Goal: Task Accomplishment & Management: Manage account settings

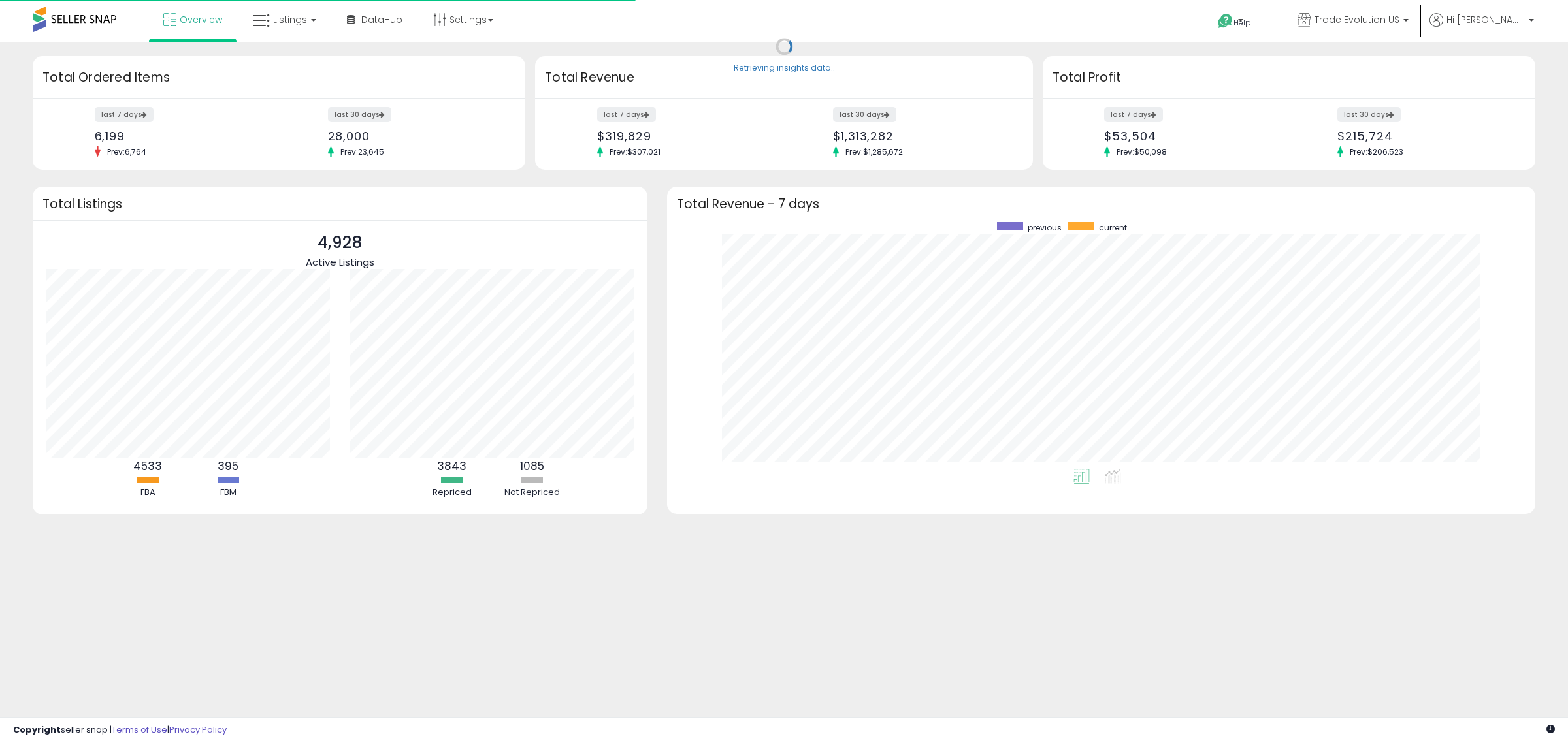
scroll to position [247, 843]
click at [288, 22] on span "Listings" at bounding box center [290, 20] width 34 height 13
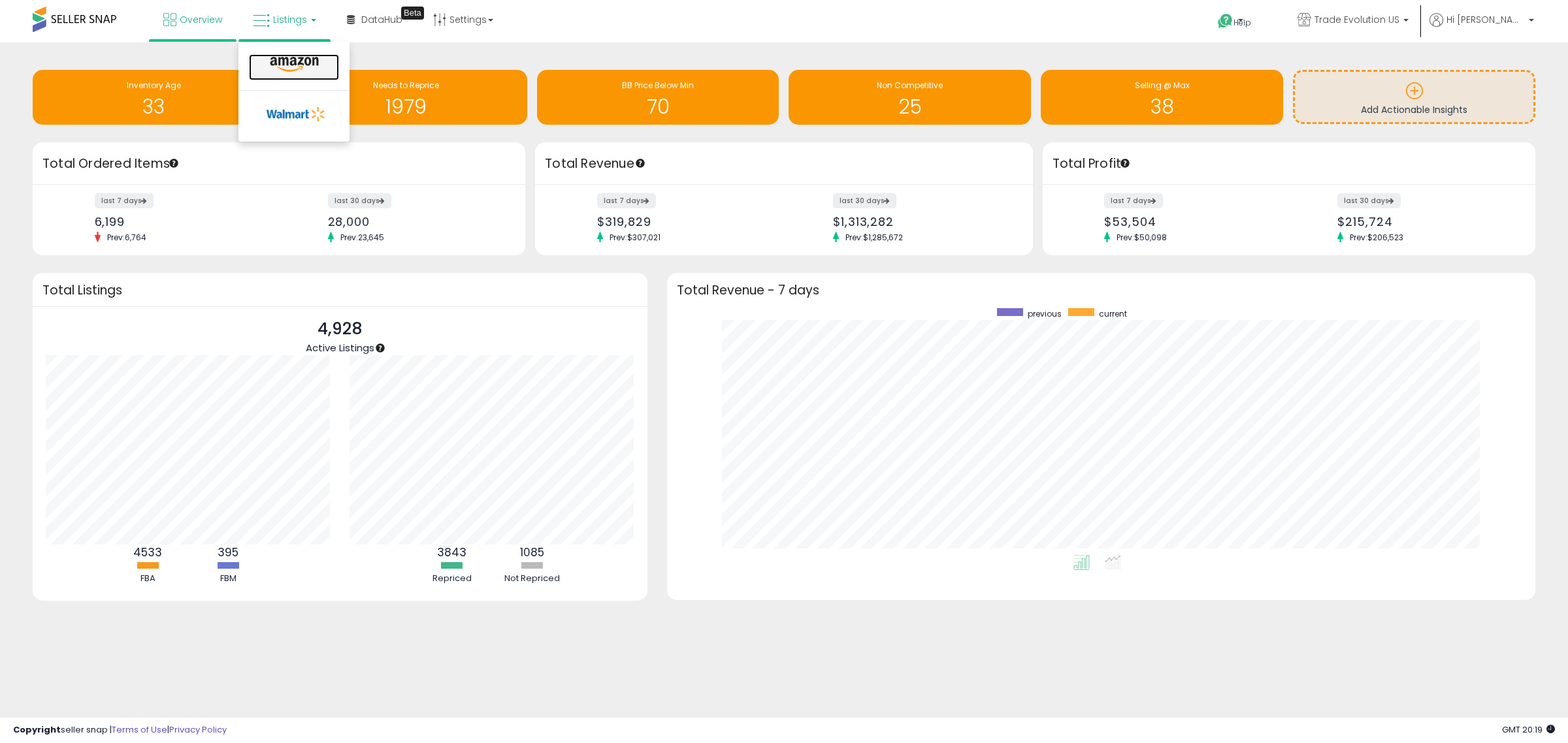
click at [288, 67] on icon at bounding box center [294, 64] width 57 height 17
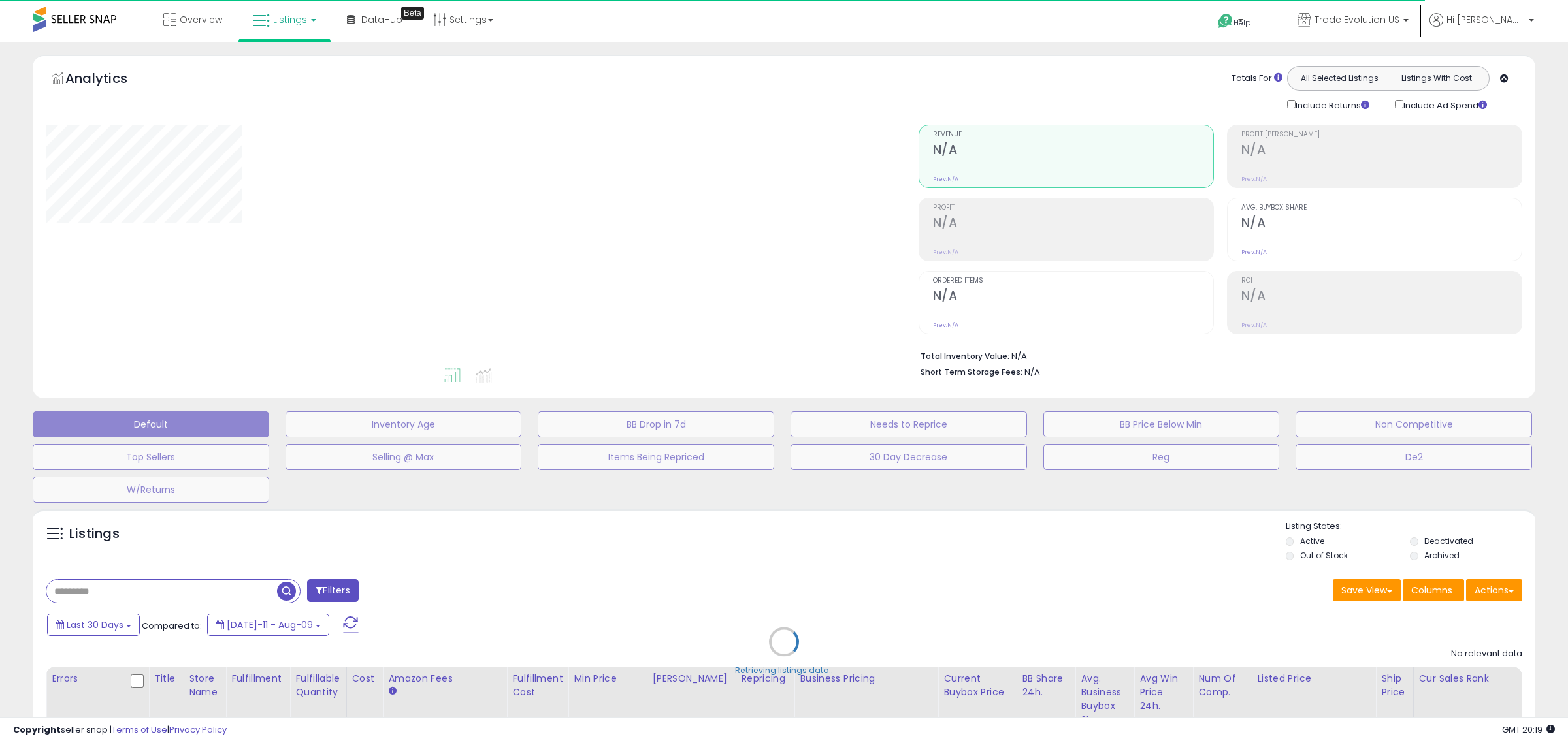
click at [79, 583] on div "Retrieving listings data.." at bounding box center [783, 652] width 1522 height 298
click at [82, 592] on div "Retrieving listings data.." at bounding box center [783, 652] width 1522 height 298
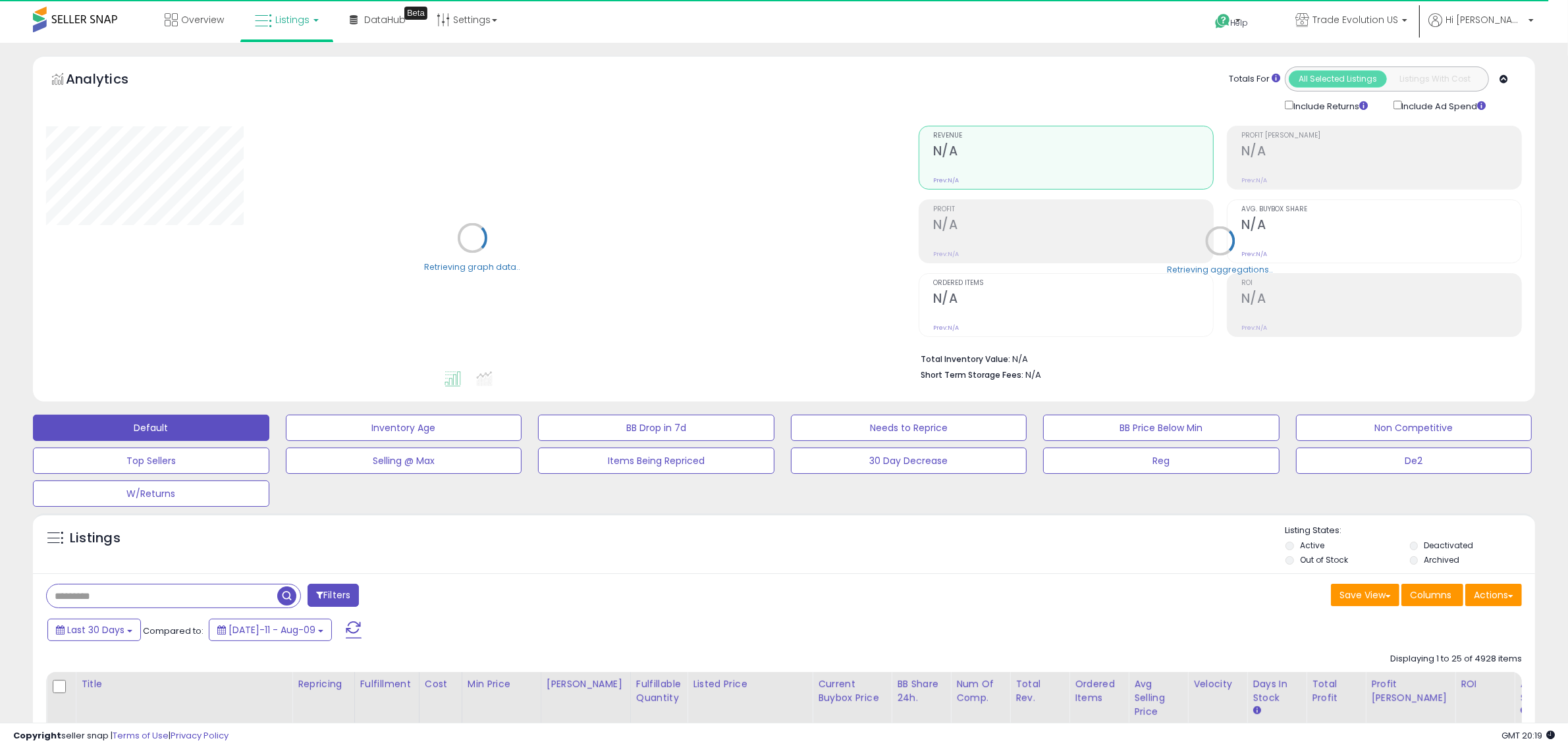
click at [89, 598] on input "text" at bounding box center [162, 596] width 231 height 23
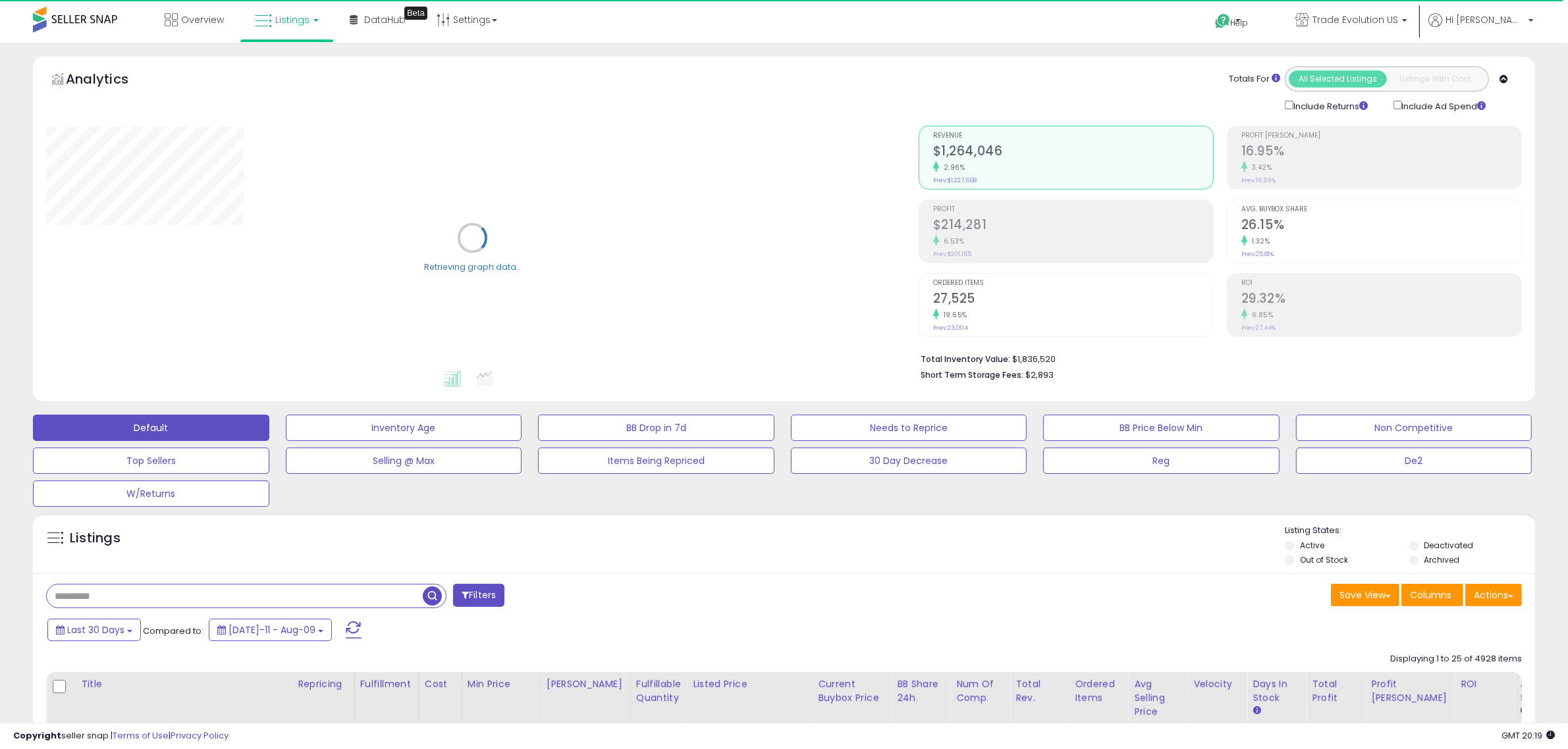
paste input "**********"
type input "**********"
click at [431, 594] on span "button" at bounding box center [432, 596] width 19 height 19
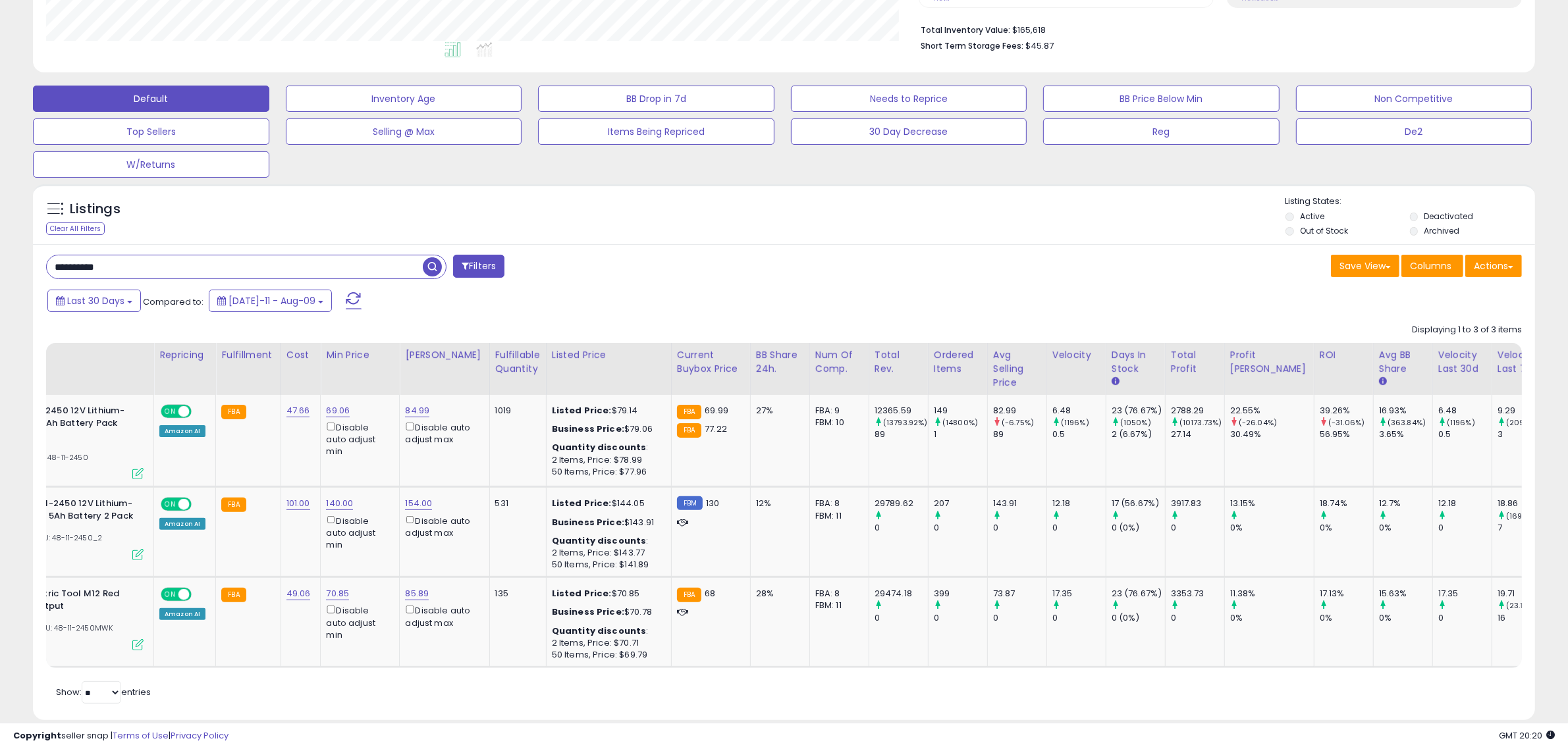
scroll to position [0, 29]
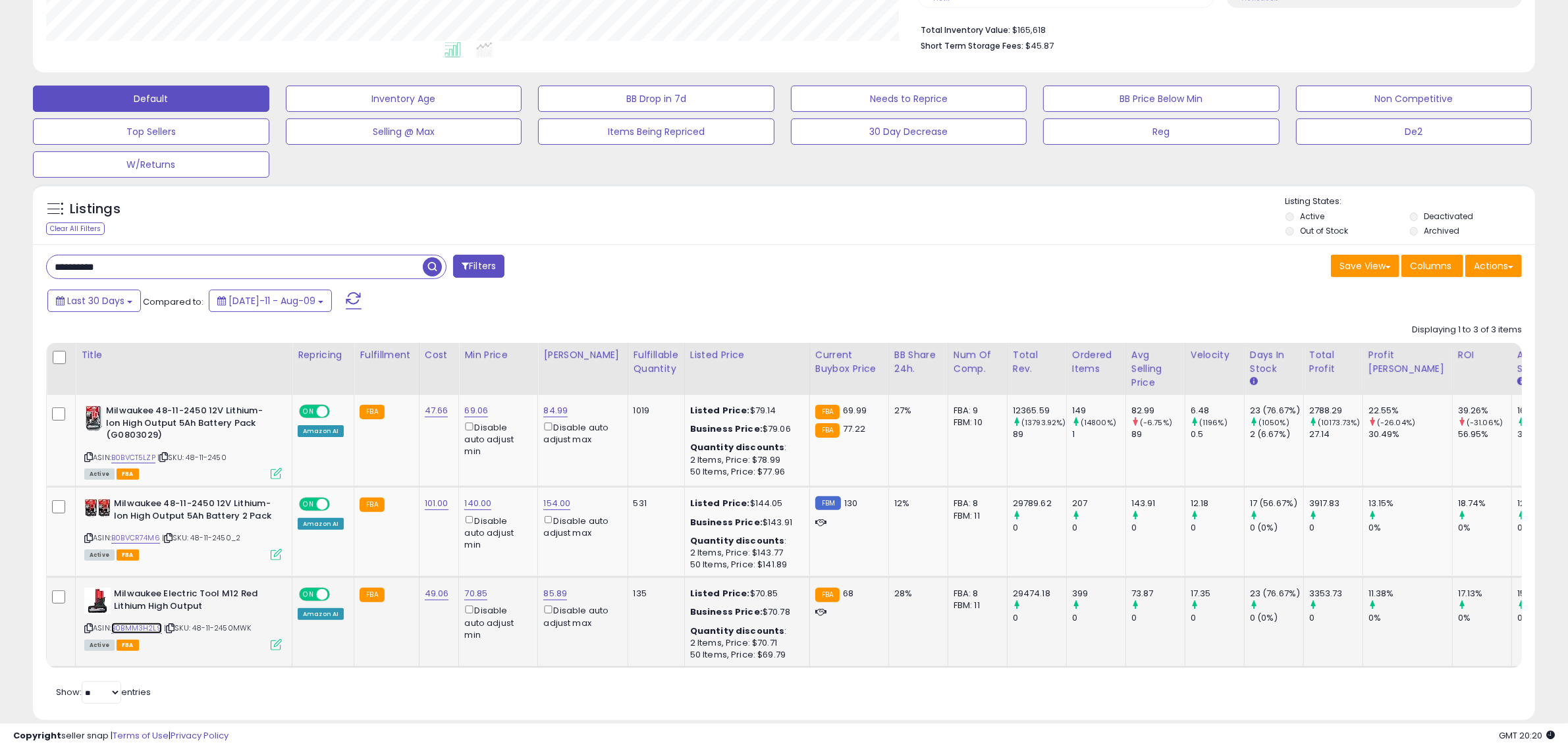
click at [136, 624] on link "B0BMM3H2L9" at bounding box center [136, 628] width 51 height 11
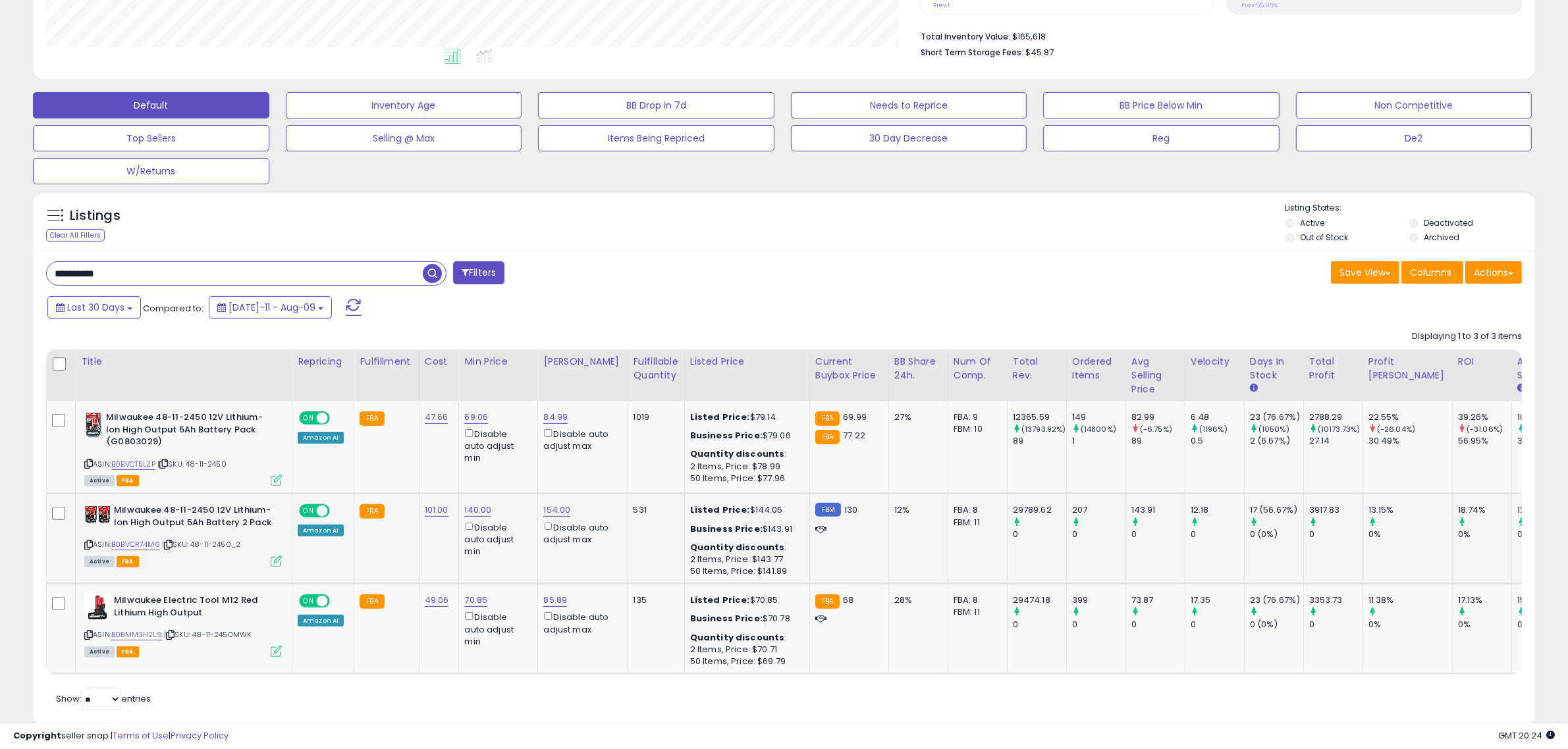
scroll to position [361, 0]
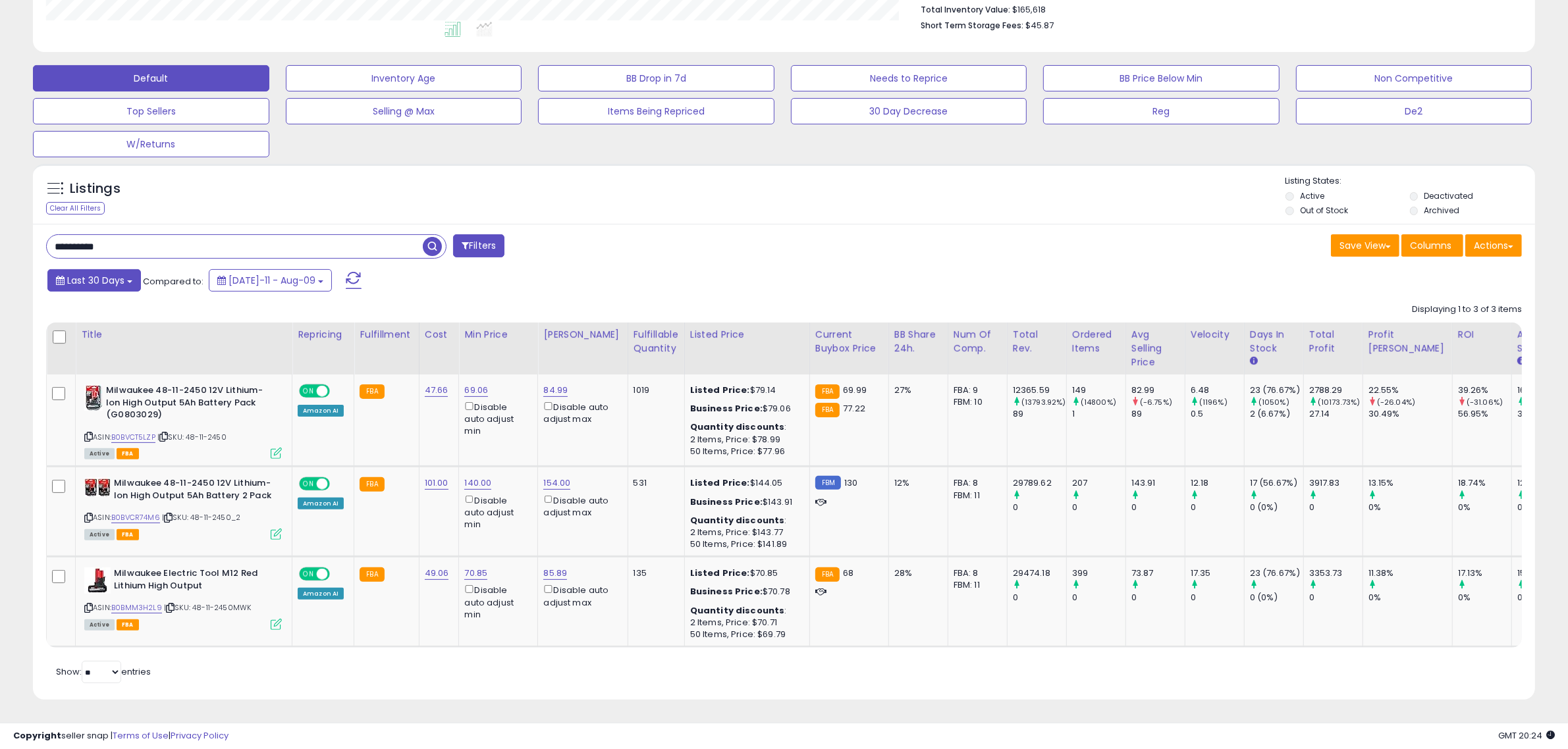
click at [120, 274] on span "Last 30 Days" at bounding box center [96, 281] width 57 height 13
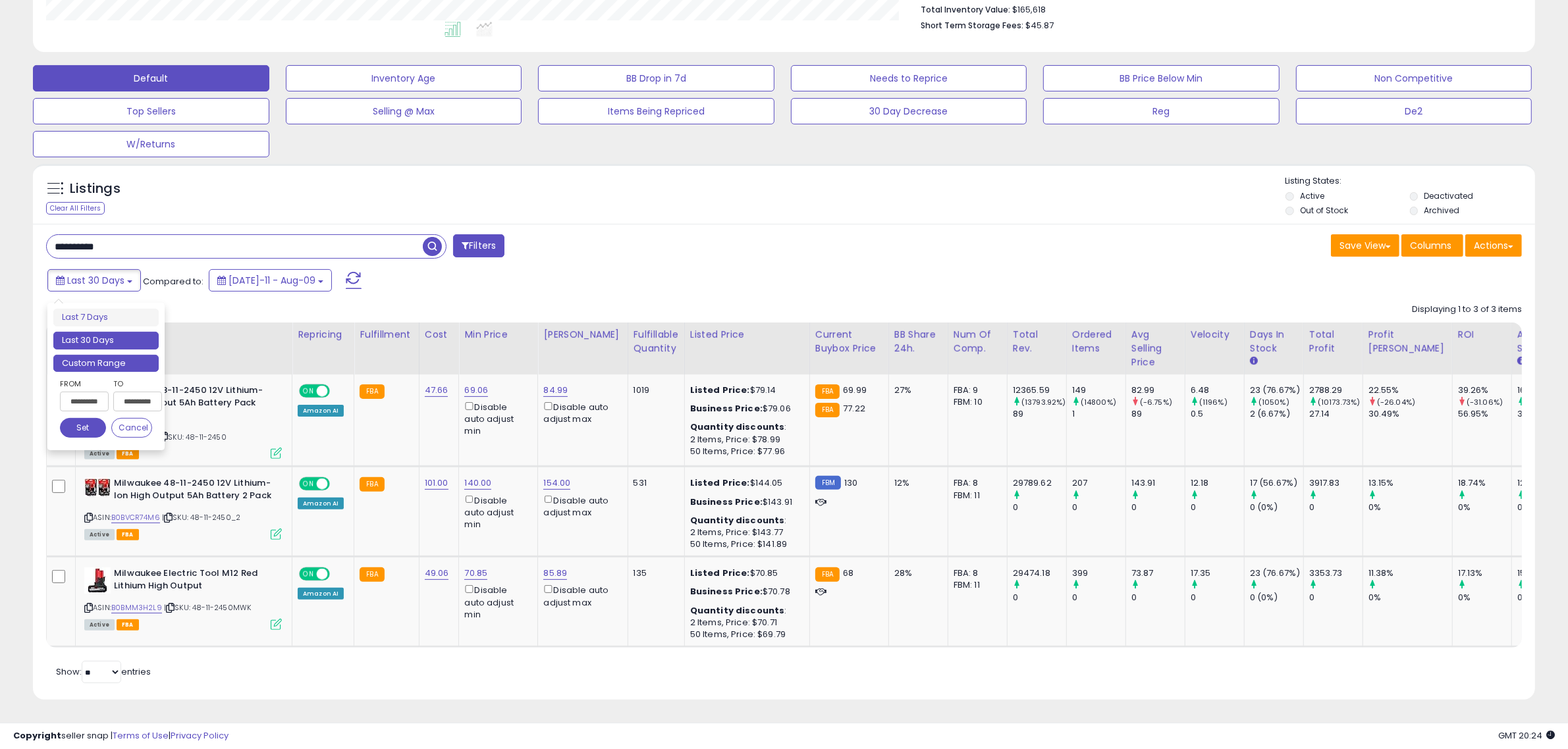
click at [90, 355] on li "Custom Range" at bounding box center [105, 363] width 105 height 18
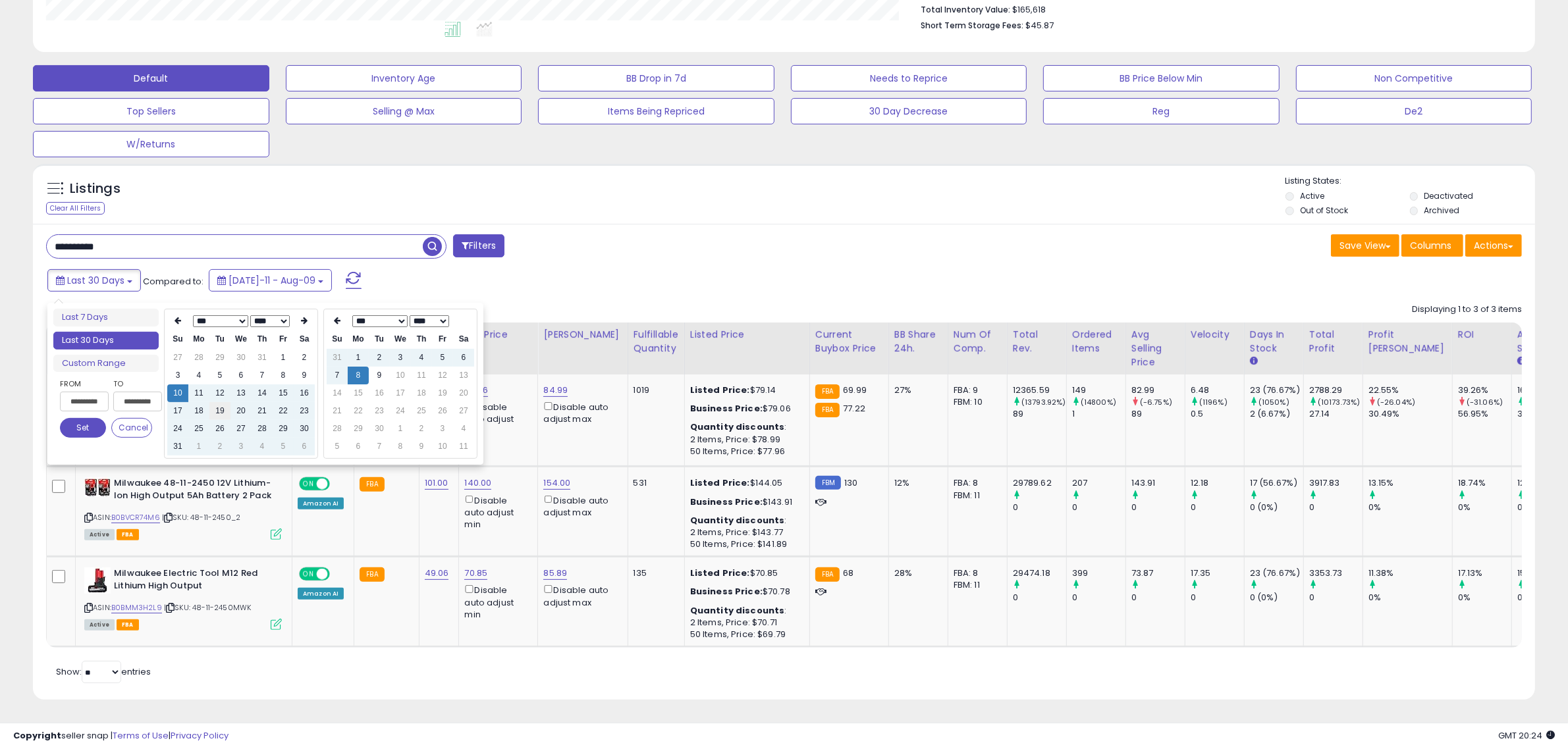
click at [217, 403] on td "19" at bounding box center [220, 411] width 21 height 18
type input "**********"
click at [77, 418] on button "Set" at bounding box center [83, 427] width 46 height 19
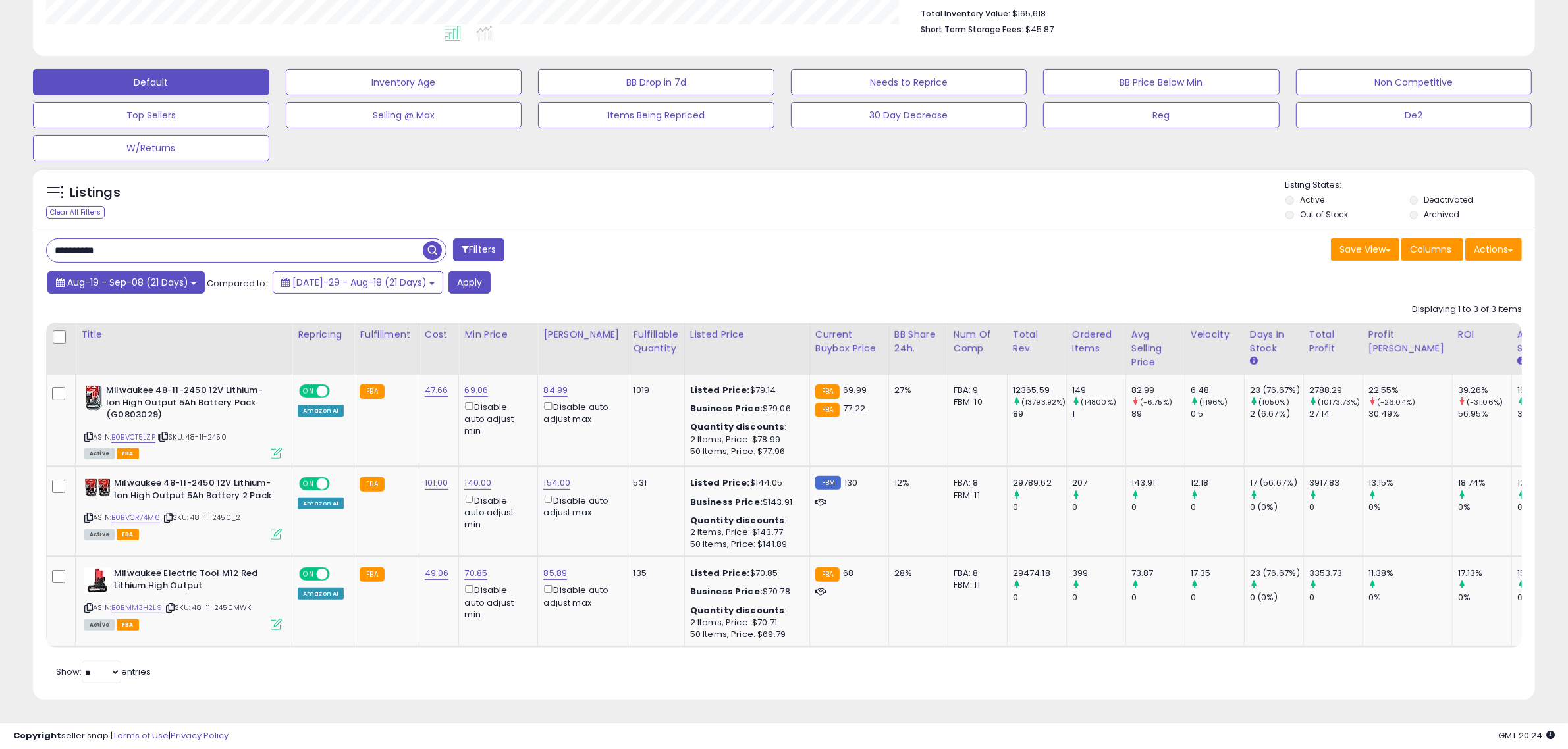
click at [122, 276] on span "Aug-19 - Sep-08 (21 Days)" at bounding box center [128, 282] width 121 height 13
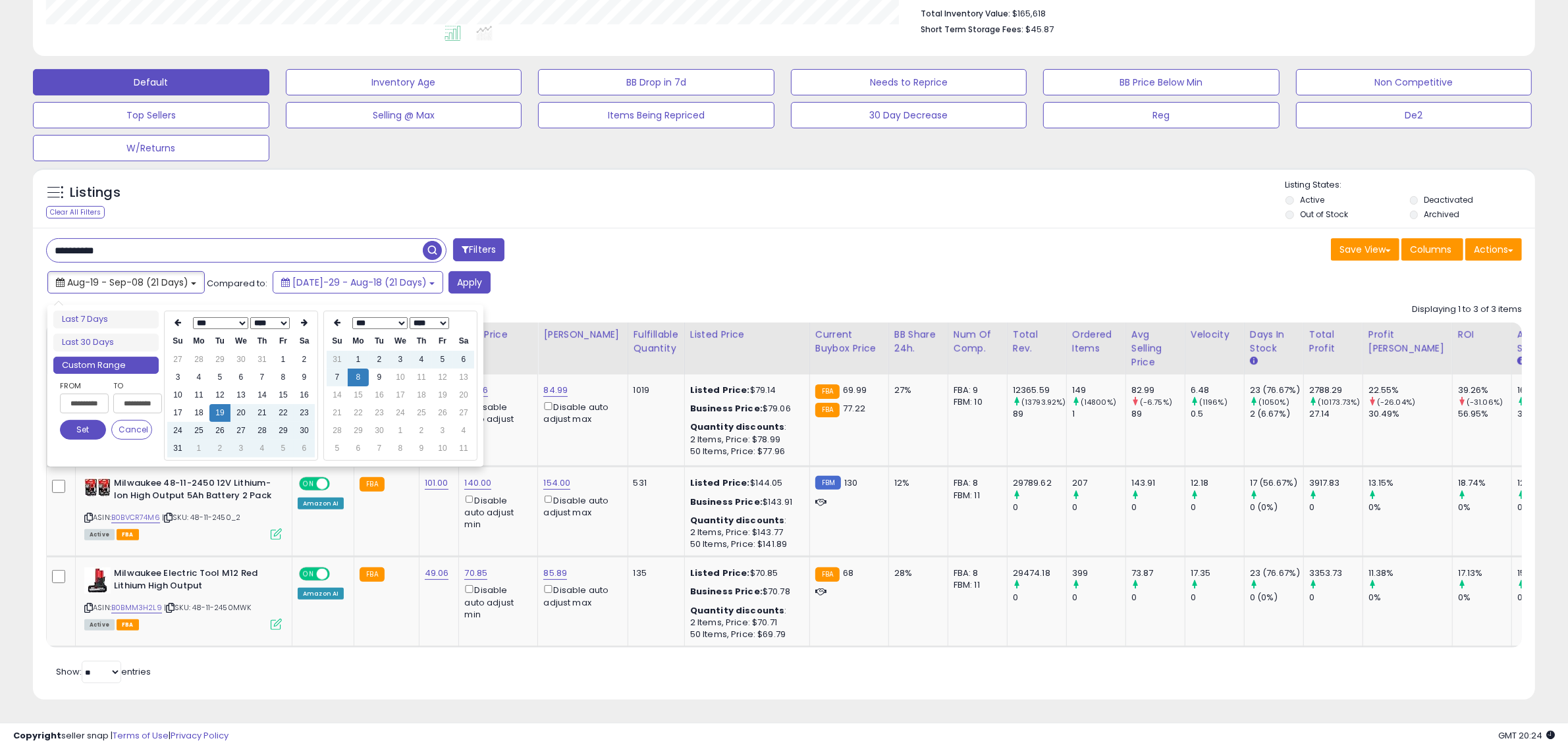
type input "**********"
click at [382, 369] on td "9" at bounding box center [379, 377] width 21 height 18
type input "**********"
click at [78, 420] on button "Set" at bounding box center [83, 430] width 46 height 19
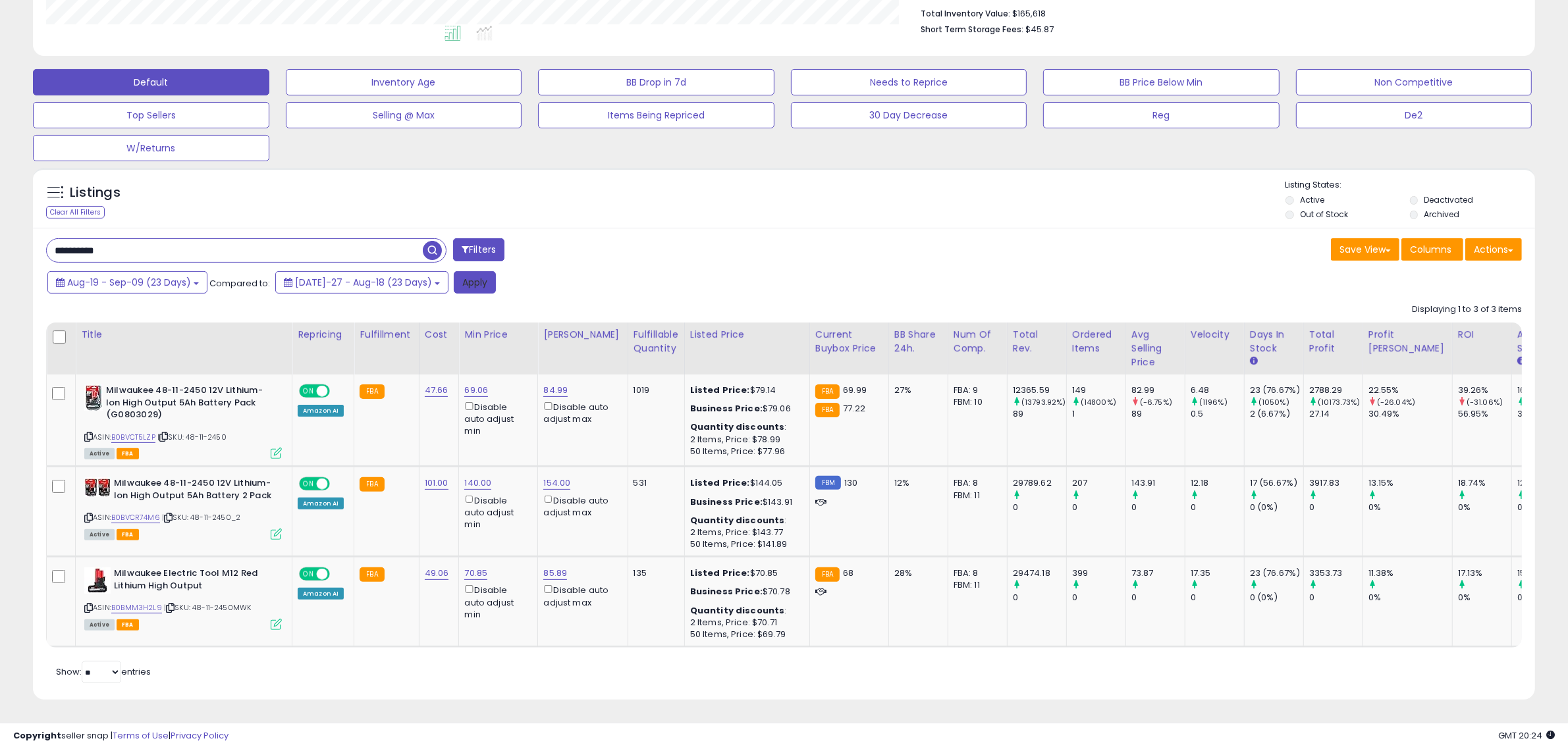
click at [455, 271] on button "Apply" at bounding box center [475, 282] width 42 height 23
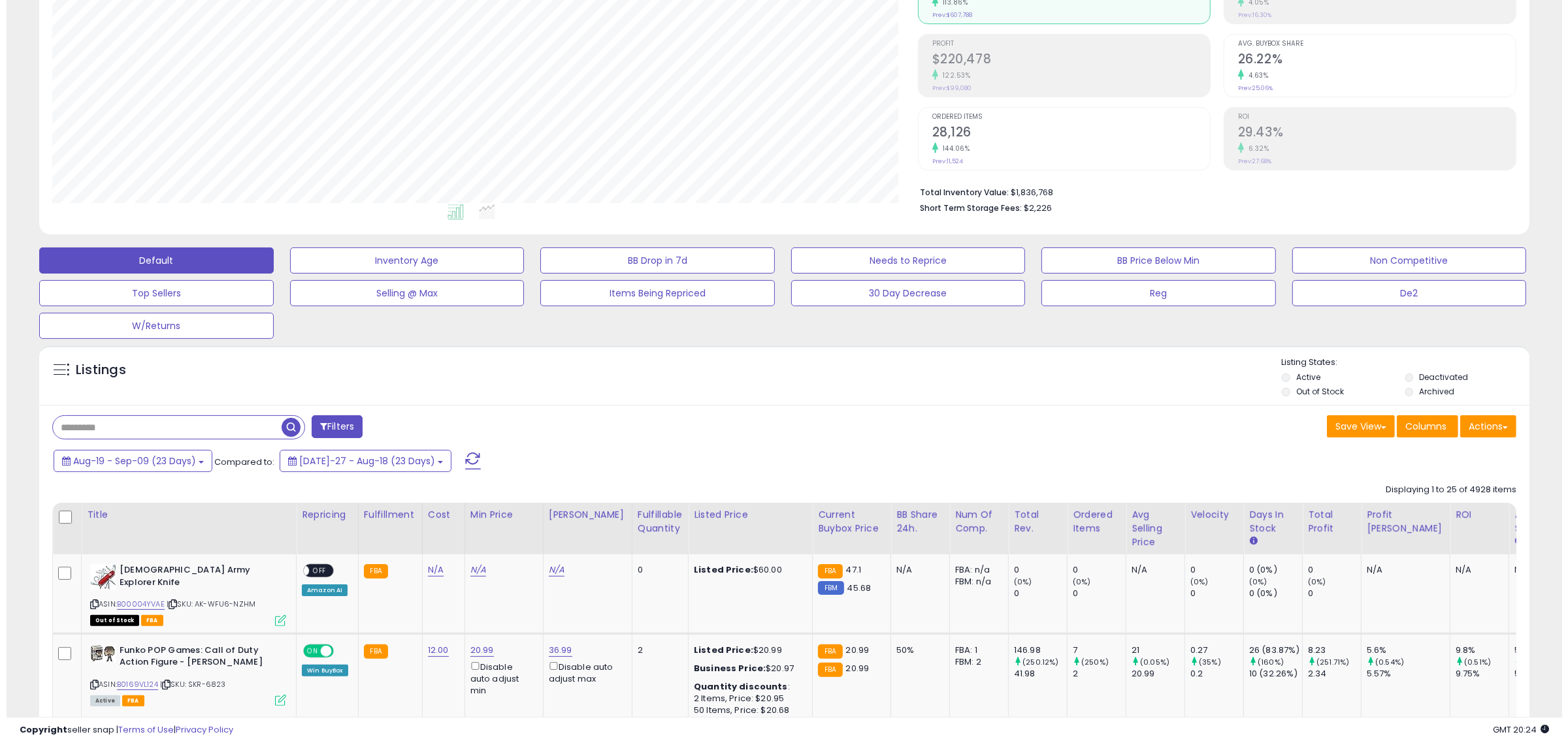
scroll to position [252, 0]
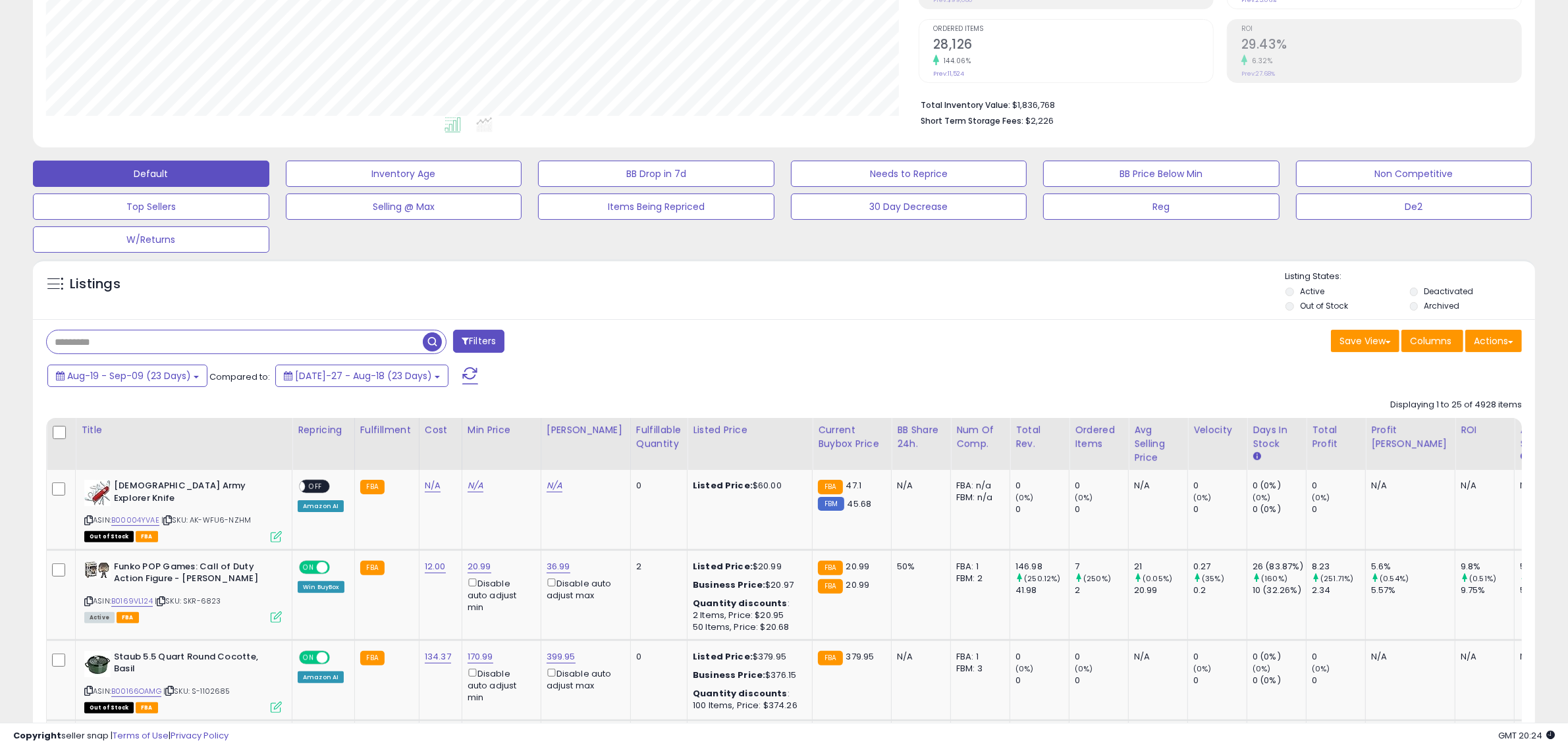
click at [169, 341] on input "text" at bounding box center [234, 341] width 376 height 23
type input "**********"
click at [471, 341] on button "Filters" at bounding box center [479, 341] width 51 height 23
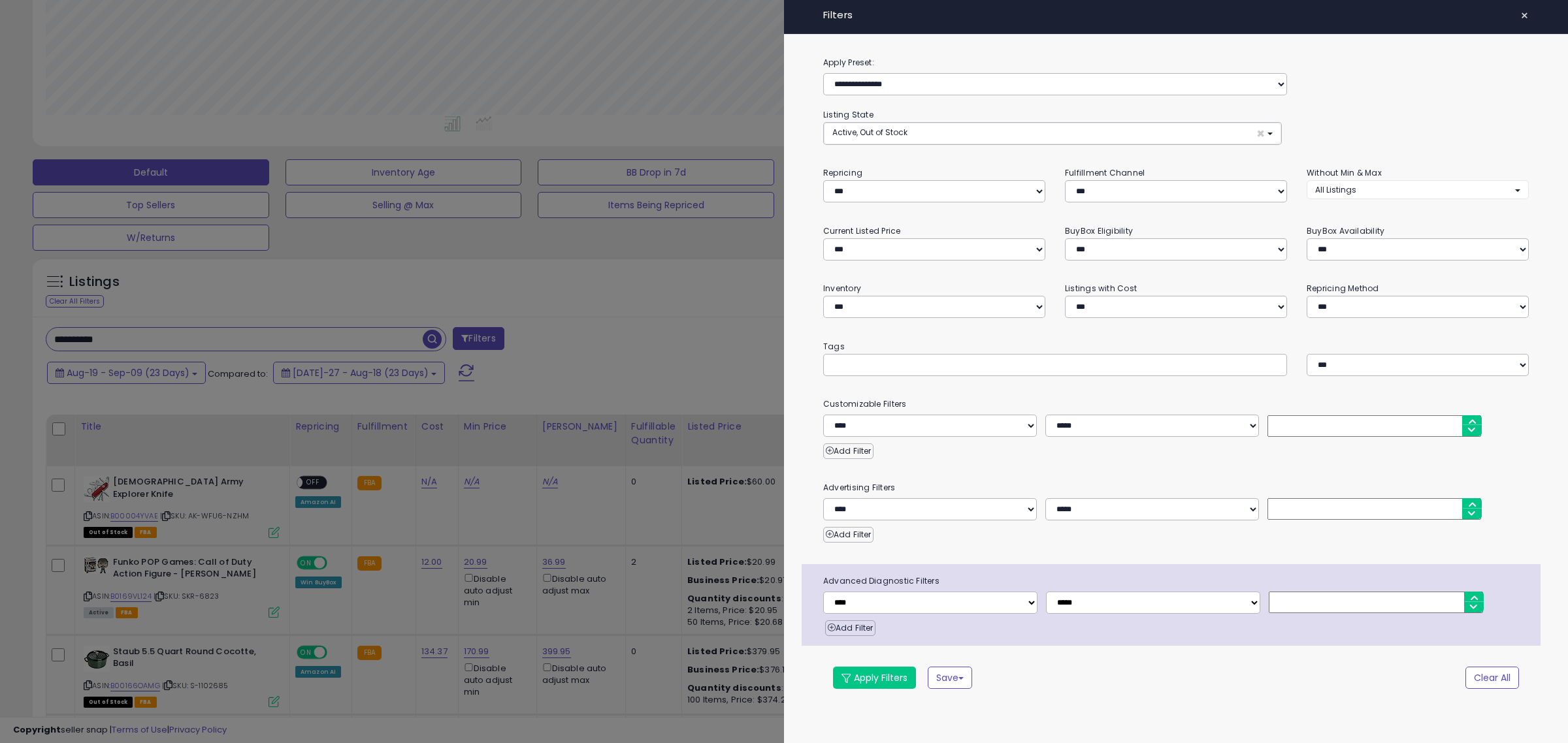
click at [429, 339] on div at bounding box center [784, 371] width 1568 height 743
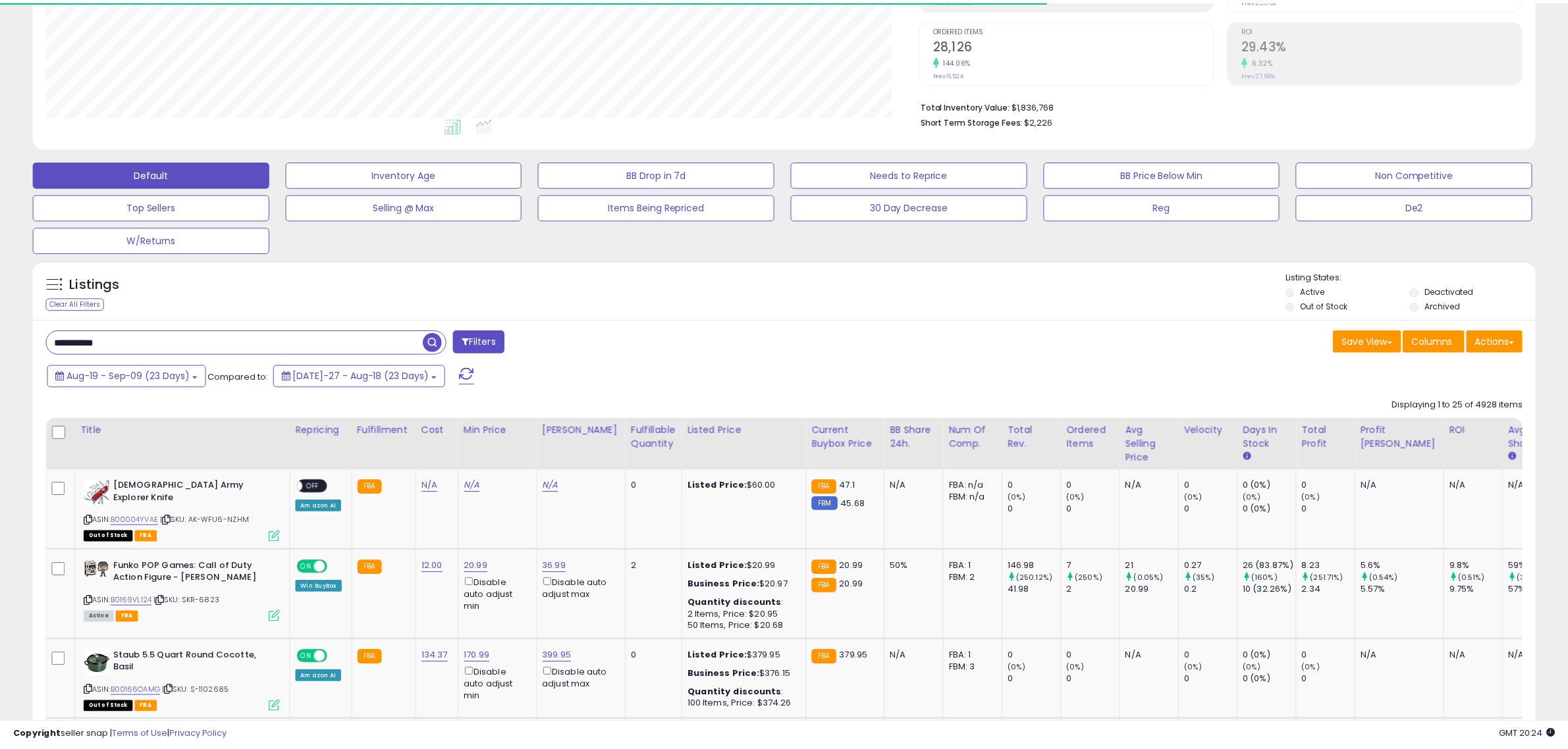
scroll to position [658244, 657671]
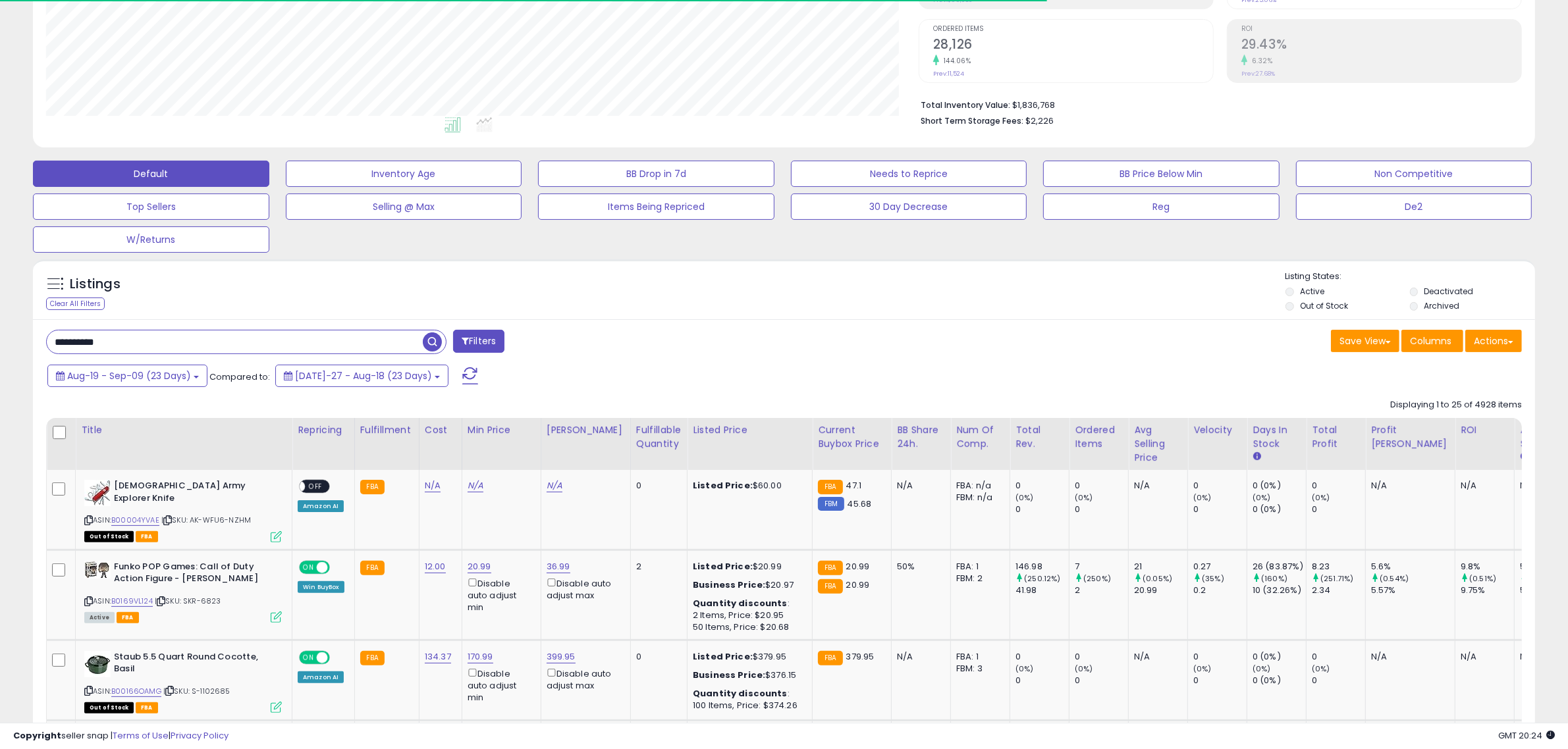
click at [431, 341] on span "button" at bounding box center [432, 342] width 19 height 19
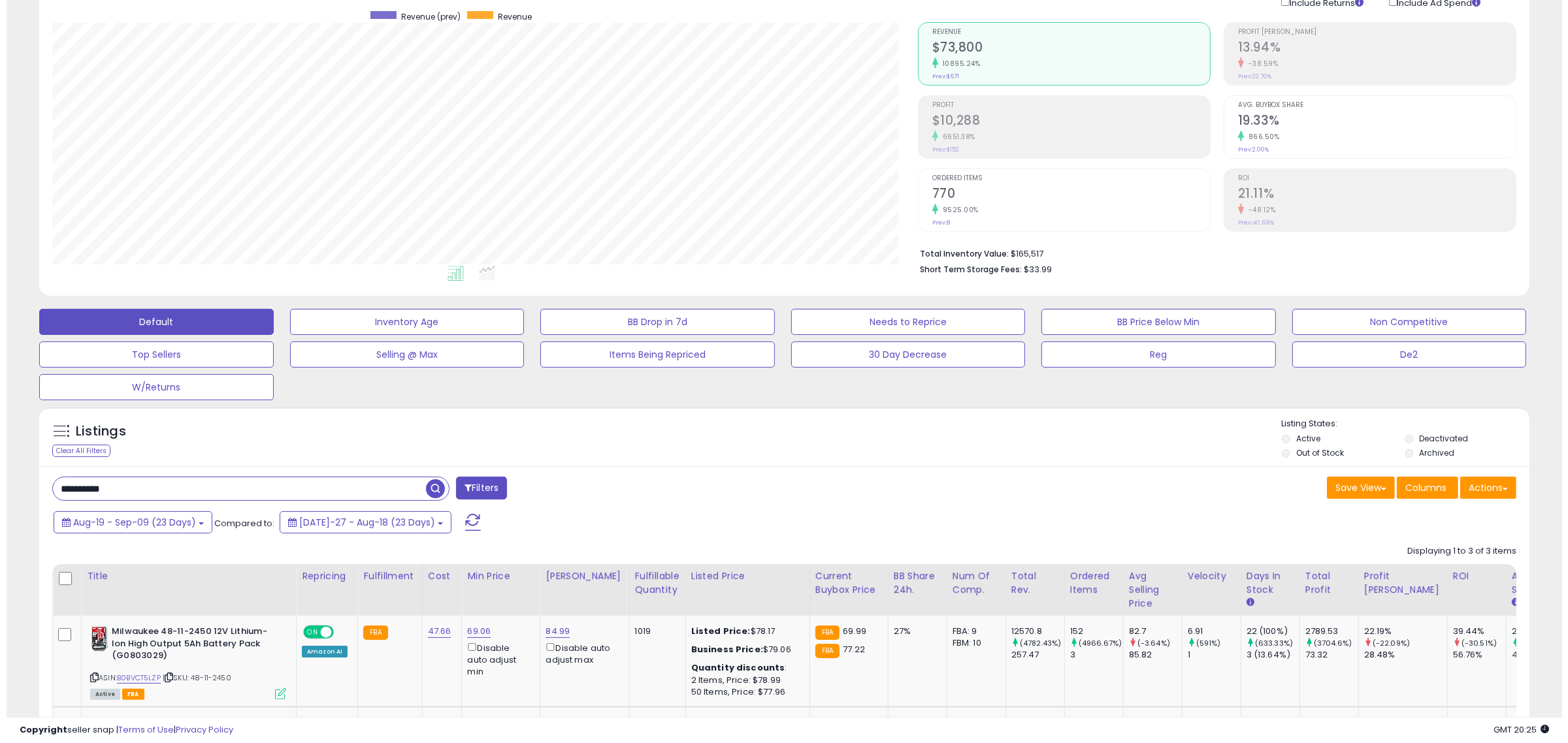
scroll to position [267, 866]
click at [933, 190] on h2 "770" at bounding box center [1065, 195] width 277 height 18
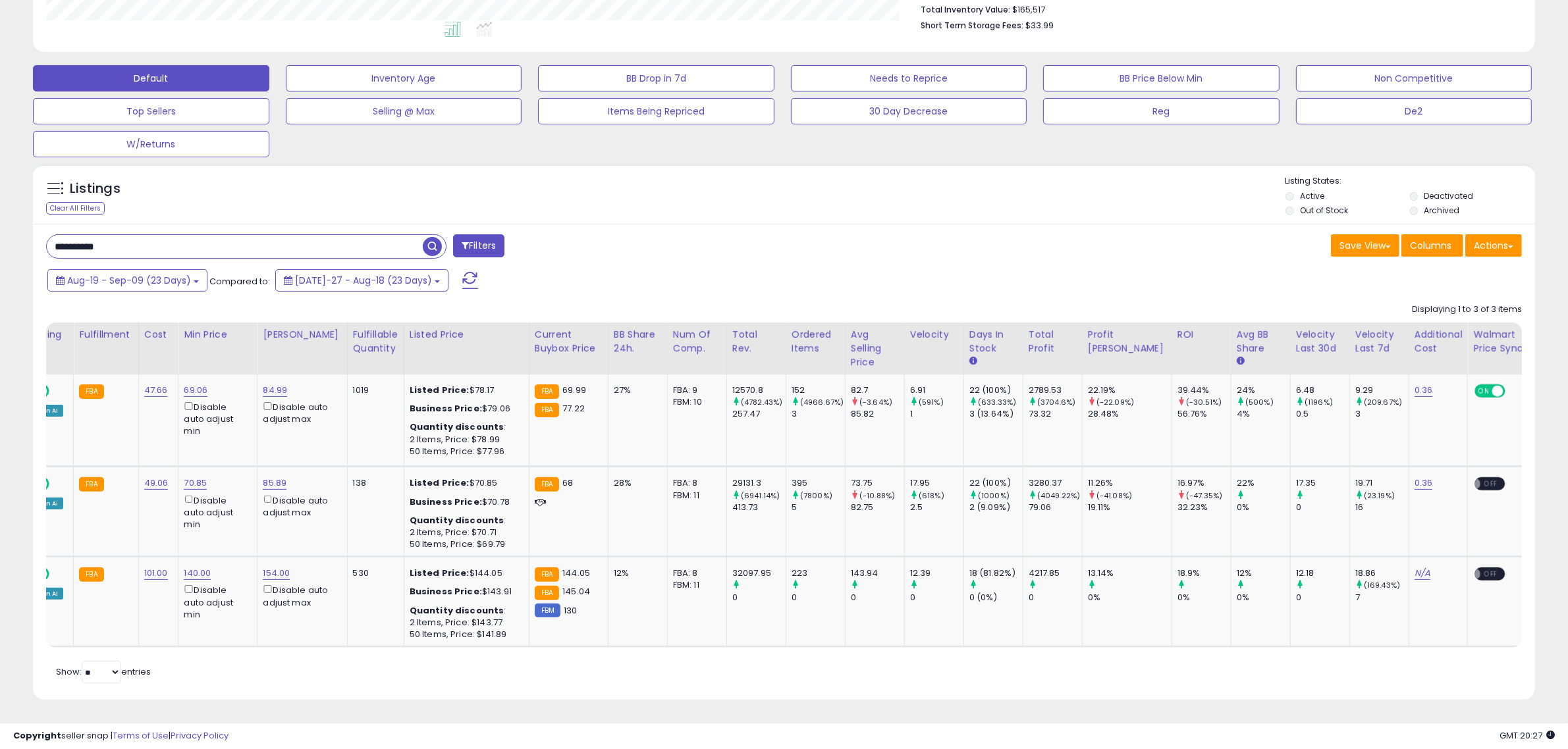
scroll to position [0, 304]
